Goal: Task Accomplishment & Management: Complete application form

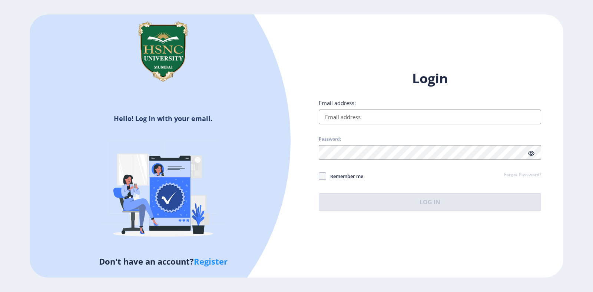
drag, startPoint x: 408, startPoint y: 121, endPoint x: 408, endPoint y: 125, distance: 4.1
click at [408, 120] on input "Email address:" at bounding box center [430, 117] width 222 height 15
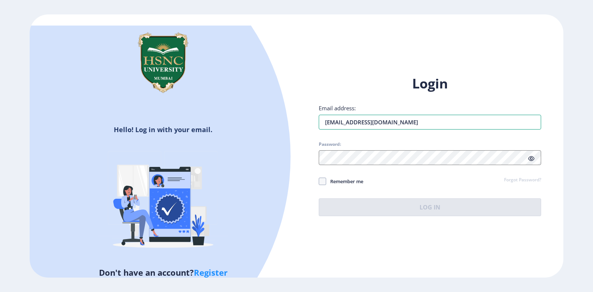
type input "[EMAIL_ADDRESS][DOMAIN_NAME]"
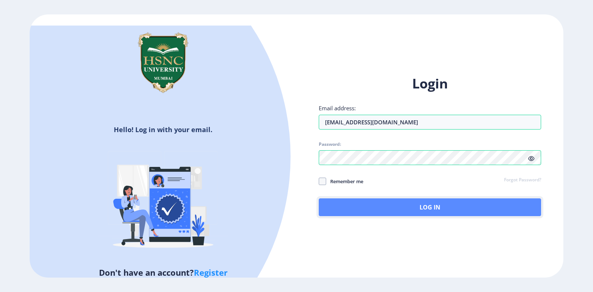
click at [412, 216] on button "Log In" at bounding box center [430, 208] width 222 height 18
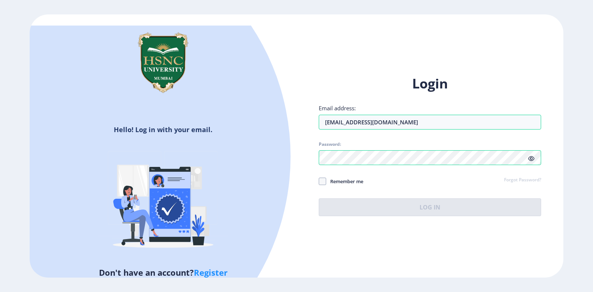
click at [533, 160] on icon at bounding box center [531, 159] width 6 height 6
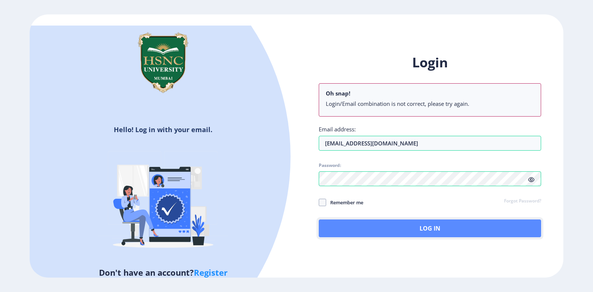
click at [346, 223] on button "Log In" at bounding box center [430, 229] width 222 height 18
click at [341, 223] on button "Log In" at bounding box center [430, 229] width 222 height 18
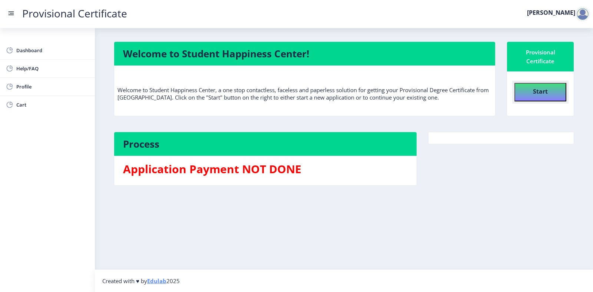
click at [521, 91] on button "Start" at bounding box center [540, 92] width 52 height 19
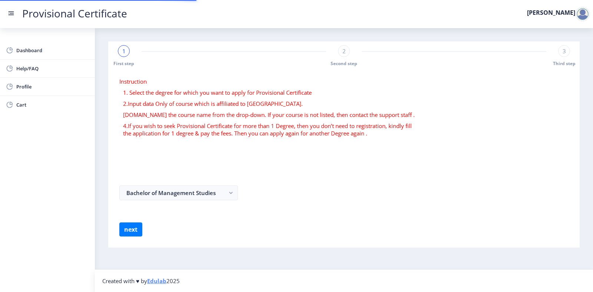
select select
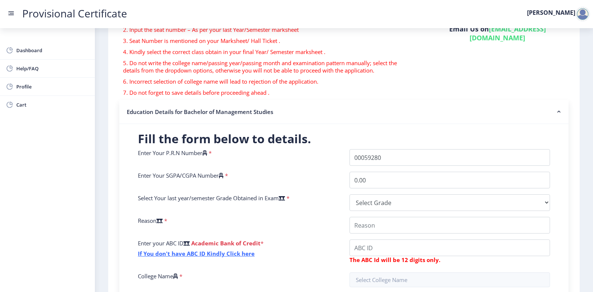
scroll to position [111, 0]
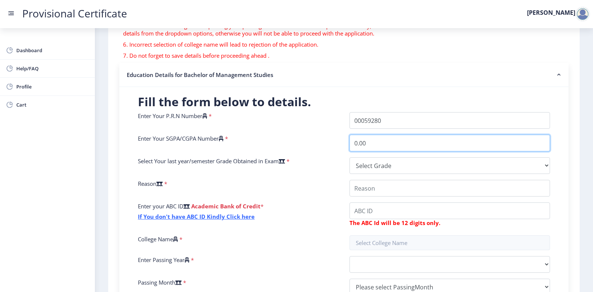
click at [375, 142] on input "0.00" at bounding box center [449, 143] width 200 height 17
type input "0"
type input "9.21"
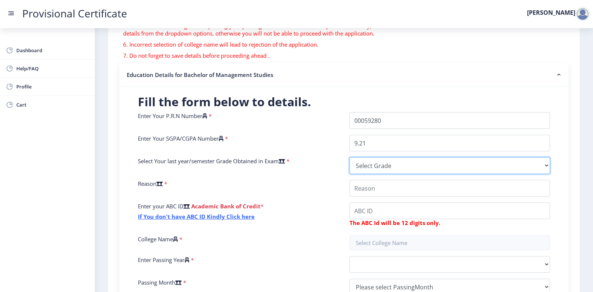
click at [441, 167] on select "Select Grade O A+ A B+ B C D F(Fail)" at bounding box center [449, 165] width 200 height 17
select select "A+"
click at [349, 157] on select "Select Grade O A+ A B+ B C D F(Fail)" at bounding box center [449, 165] width 200 height 17
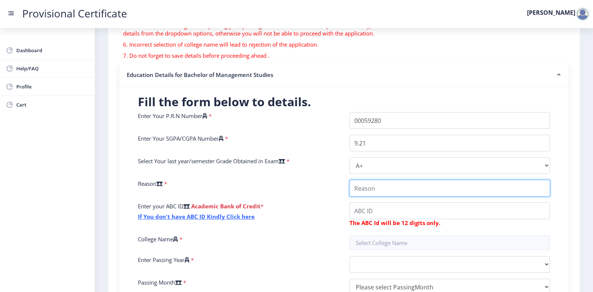
click at [430, 192] on input "College Name" at bounding box center [449, 188] width 200 height 17
type input "w"
type input "for applying to universities in [GEOGRAPHIC_DATA]"
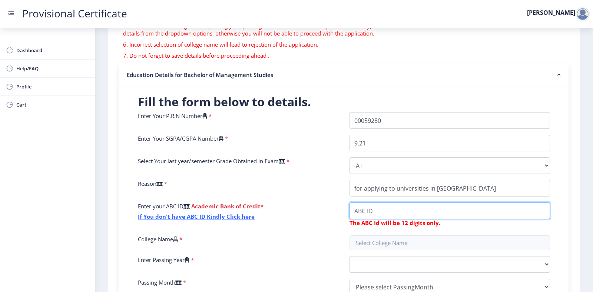
click at [421, 208] on input "College Name" at bounding box center [449, 211] width 200 height 17
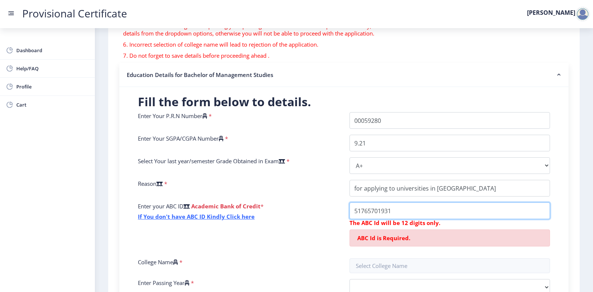
type input "51765701931"
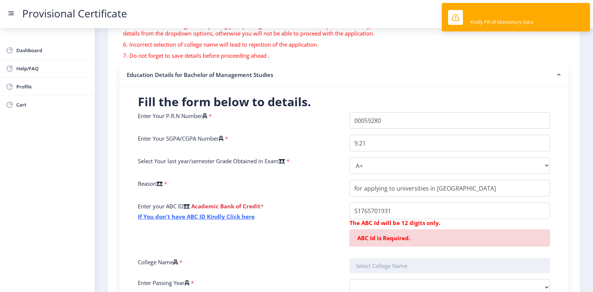
click at [382, 269] on input "text" at bounding box center [449, 266] width 200 height 15
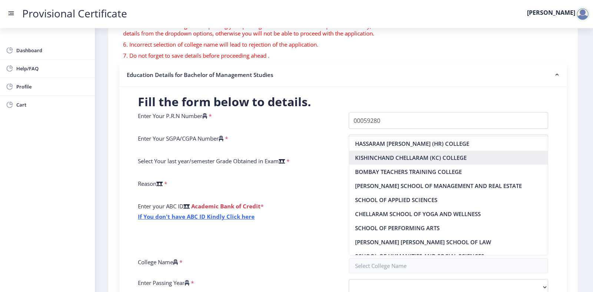
click at [407, 160] on nb-option "KISHINCHAND CHELLARAM (KC) COLLEGE" at bounding box center [448, 158] width 199 height 14
type input "KISHINCHAND CHELLARAM (KC) COLLEGE"
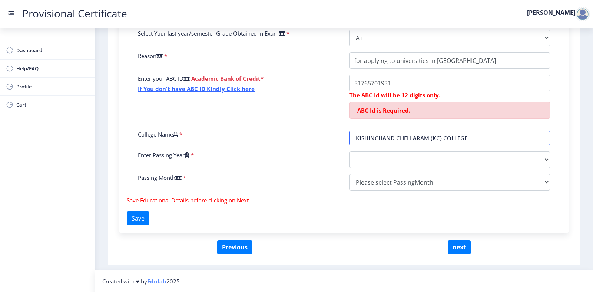
scroll to position [239, 0]
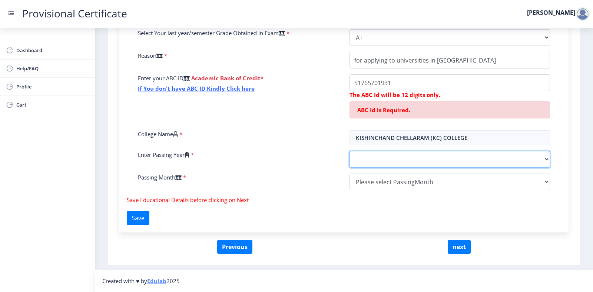
click at [409, 164] on select "2025 2024 2023 2022 2021 2020 2019 2018 2017 2016 2015 2014 2013 2012 2011 2010…" at bounding box center [449, 159] width 200 height 17
select select "2025"
click at [349, 151] on select "2025 2024 2023 2022 2021 2020 2019 2018 2017 2016 2015 2014 2013 2012 2011 2010…" at bounding box center [449, 159] width 200 height 17
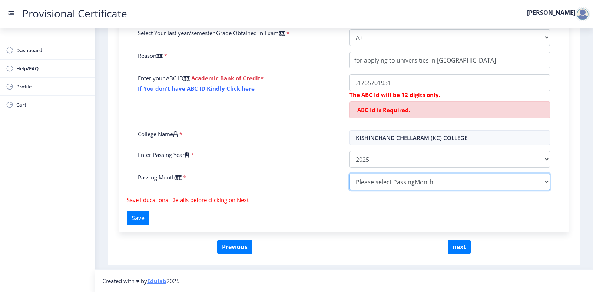
click at [399, 183] on select "Please select PassingMonth (01) January (02) February (03) March (04) April (05…" at bounding box center [449, 182] width 200 height 17
select select "May"
click at [349, 174] on select "Please select PassingMonth (01) January (02) February (03) March (04) April (05…" at bounding box center [449, 182] width 200 height 17
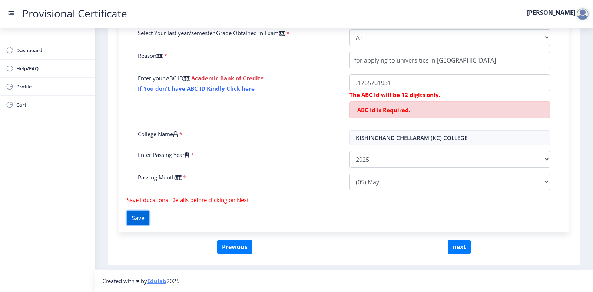
click at [133, 220] on button "Save" at bounding box center [138, 218] width 23 height 14
click at [133, 216] on button "Save" at bounding box center [138, 218] width 23 height 14
